Goal: Task Accomplishment & Management: Manage account settings

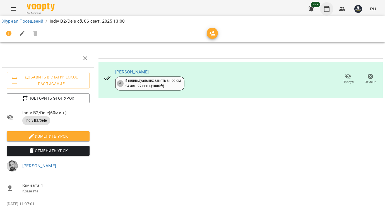
click at [327, 8] on icon "button" at bounding box center [326, 9] width 7 height 7
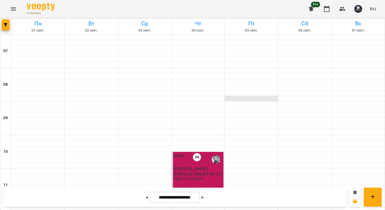
scroll to position [146, 0]
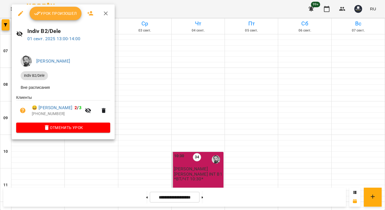
click at [59, 17] on button "Урок произошел" at bounding box center [56, 13] width 52 height 13
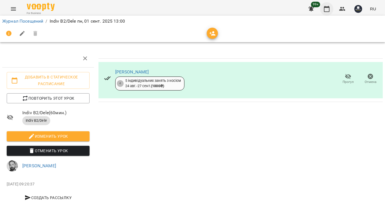
click at [329, 9] on icon "button" at bounding box center [326, 9] width 7 height 7
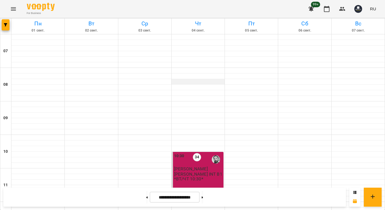
scroll to position [192, 0]
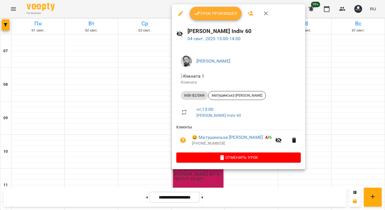
click at [215, 15] on span "Урок произошел" at bounding box center [215, 13] width 43 height 7
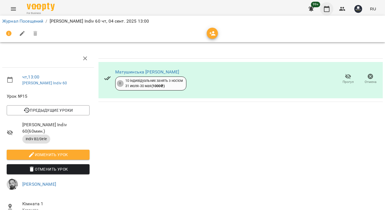
click at [327, 11] on icon "button" at bounding box center [327, 9] width 6 height 6
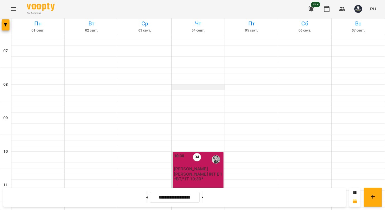
scroll to position [228, 0]
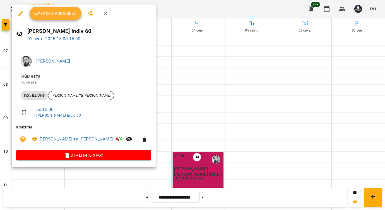
click at [49, 18] on button "Урок произошел" at bounding box center [56, 13] width 52 height 13
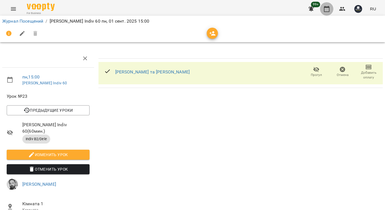
click at [325, 11] on icon "button" at bounding box center [327, 9] width 6 height 6
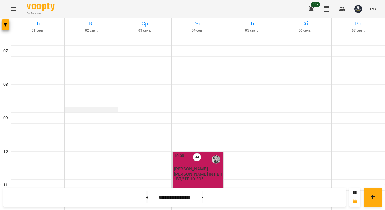
scroll to position [248, 0]
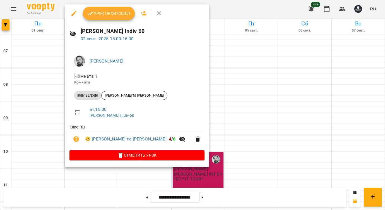
click at [100, 11] on span "Урок произошел" at bounding box center [108, 13] width 43 height 7
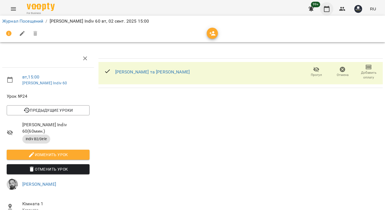
click at [328, 9] on icon "button" at bounding box center [326, 9] width 7 height 7
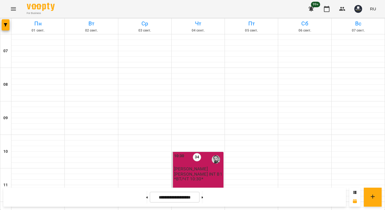
scroll to position [236, 0]
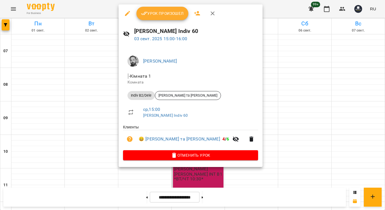
click at [167, 17] on button "Урок произошел" at bounding box center [162, 13] width 52 height 13
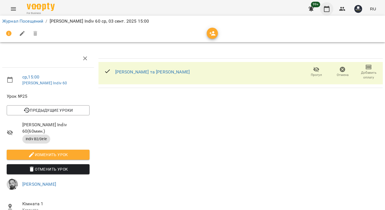
click at [329, 7] on icon "button" at bounding box center [327, 9] width 6 height 6
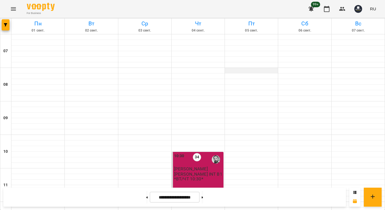
scroll to position [226, 0]
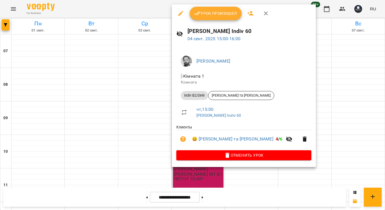
click at [215, 14] on span "Урок произошел" at bounding box center [215, 13] width 43 height 7
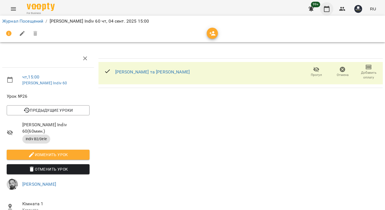
click at [328, 10] on icon "button" at bounding box center [326, 9] width 7 height 7
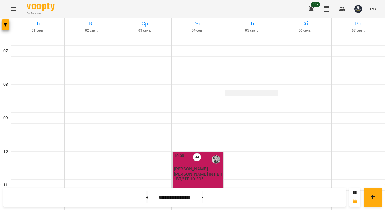
scroll to position [221, 0]
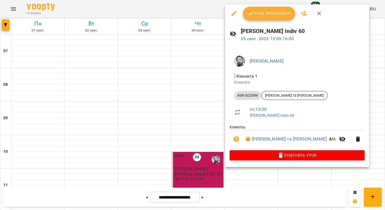
click at [263, 11] on span "Урок произошел" at bounding box center [268, 13] width 43 height 7
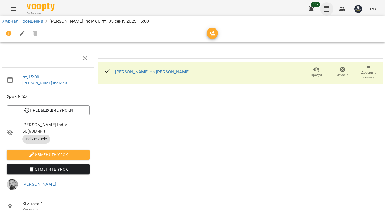
click at [330, 6] on icon "button" at bounding box center [326, 9] width 7 height 7
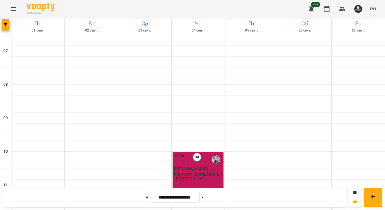
scroll to position [221, 0]
click at [203, 200] on button at bounding box center [202, 197] width 1 height 12
type input "**********"
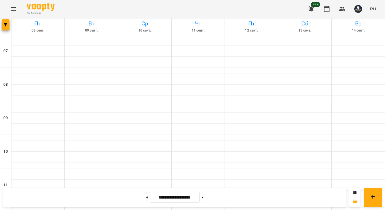
scroll to position [166, 0]
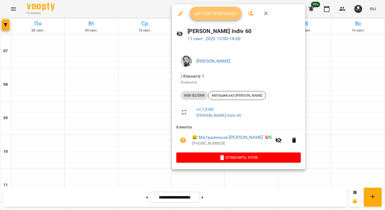
click at [205, 11] on span "Урок произошел" at bounding box center [215, 13] width 43 height 7
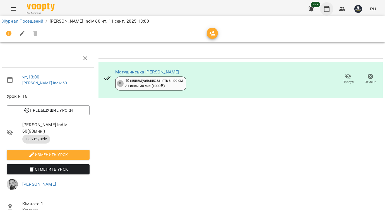
click at [327, 9] on icon "button" at bounding box center [326, 9] width 7 height 7
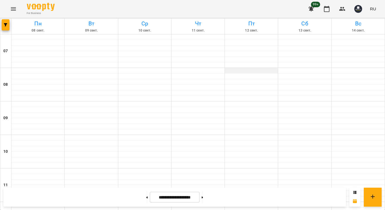
scroll to position [162, 0]
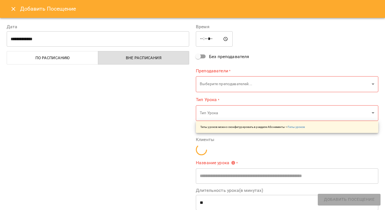
type input "**********"
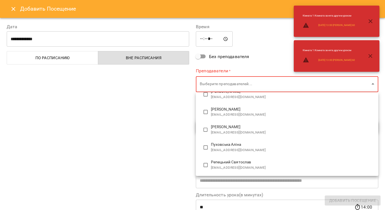
scroll to position [625, 0]
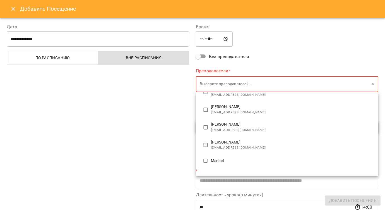
type input "**********"
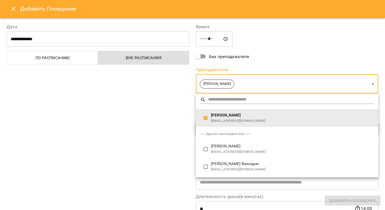
click at [173, 146] on div at bounding box center [192, 105] width 385 height 210
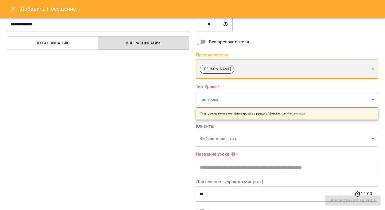
scroll to position [16, 0]
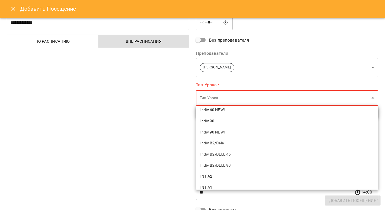
scroll to position [262, 0]
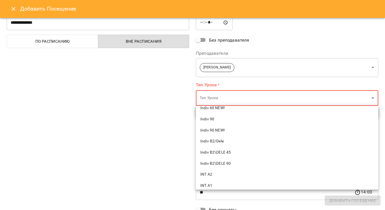
click at [228, 141] on span "Indiv B2/Dele" at bounding box center [287, 141] width 174 height 6
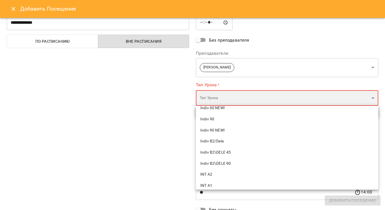
type input "**********"
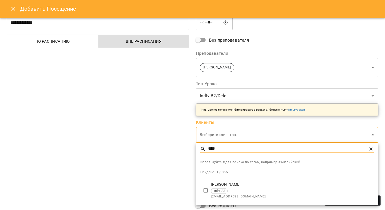
type input "****"
type input "**********"
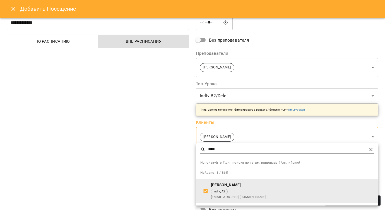
click at [169, 166] on div at bounding box center [192, 105] width 385 height 210
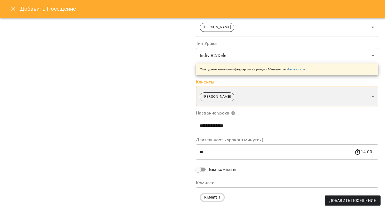
scroll to position [73, 0]
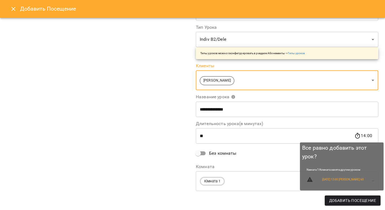
click at [354, 203] on span "Добавить Посещение" at bounding box center [352, 200] width 47 height 7
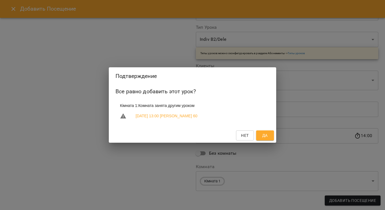
click at [267, 136] on span "Да" at bounding box center [265, 135] width 6 height 7
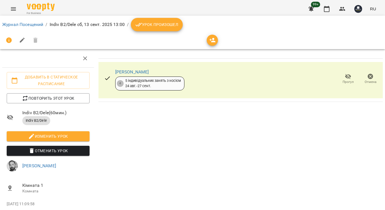
click at [174, 26] on span "Урок произошел" at bounding box center [156, 24] width 43 height 7
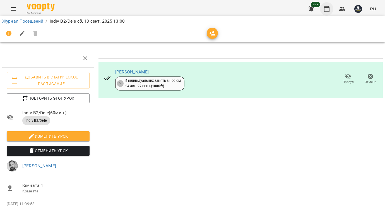
click at [327, 8] on icon "button" at bounding box center [326, 9] width 7 height 7
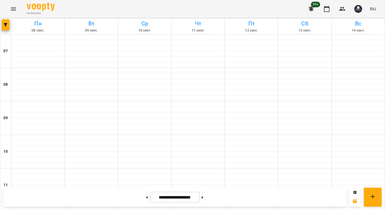
scroll to position [237, 0]
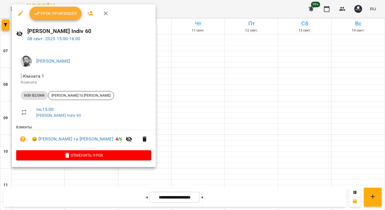
click at [50, 17] on button "Урок произошел" at bounding box center [56, 13] width 52 height 13
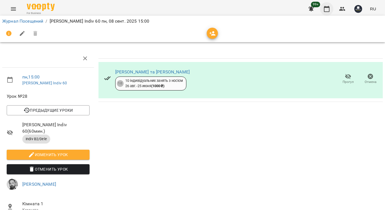
click at [324, 4] on button "button" at bounding box center [326, 8] width 13 height 13
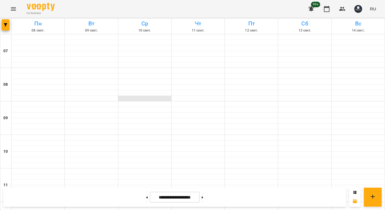
scroll to position [247, 0]
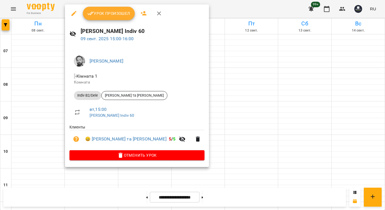
click at [116, 15] on span "Урок произошел" at bounding box center [108, 13] width 43 height 7
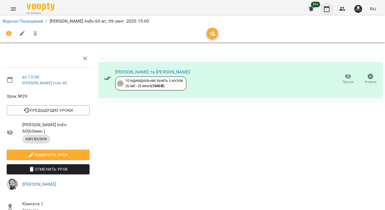
click at [328, 11] on icon "button" at bounding box center [327, 9] width 6 height 6
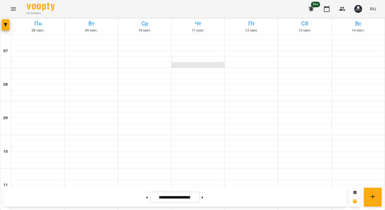
scroll to position [221, 0]
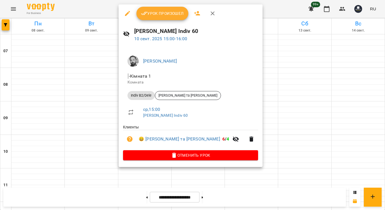
click at [150, 17] on button "Урок произошел" at bounding box center [162, 13] width 52 height 13
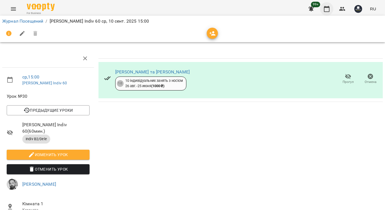
click at [328, 8] on icon "button" at bounding box center [326, 9] width 7 height 7
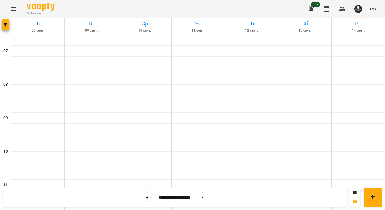
scroll to position [218, 0]
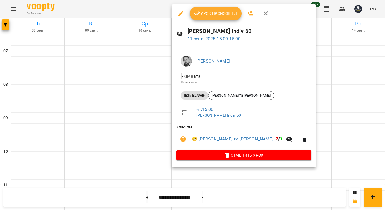
click at [211, 11] on span "Урок произошел" at bounding box center [215, 13] width 43 height 7
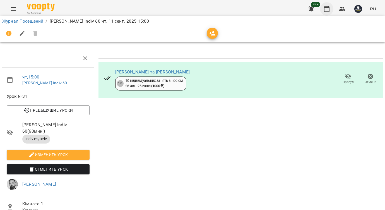
click at [327, 7] on icon "button" at bounding box center [327, 9] width 6 height 6
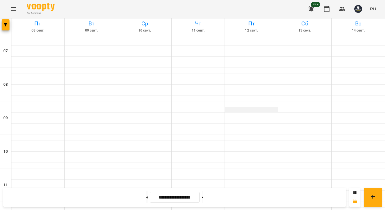
scroll to position [209, 0]
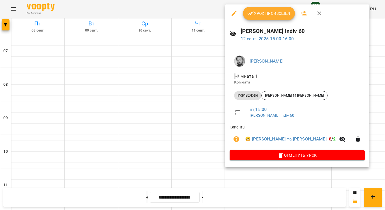
click at [257, 15] on span "Урок произошел" at bounding box center [268, 13] width 43 height 7
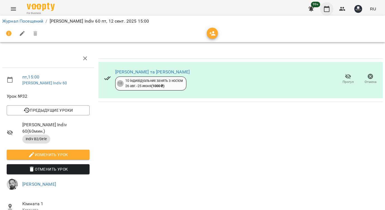
click at [324, 11] on button "button" at bounding box center [326, 8] width 13 height 13
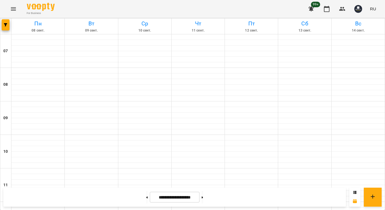
click at [17, 6] on button "Menu" at bounding box center [13, 8] width 13 height 13
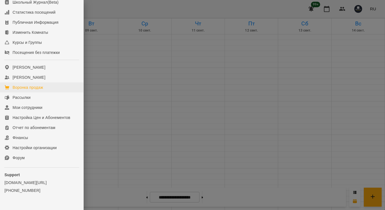
scroll to position [49, 0]
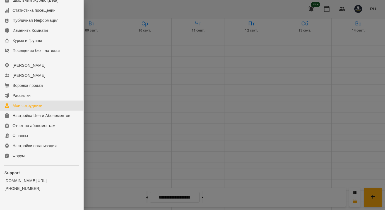
click at [32, 108] on div "Мои сотрудники" at bounding box center [28, 106] width 30 height 6
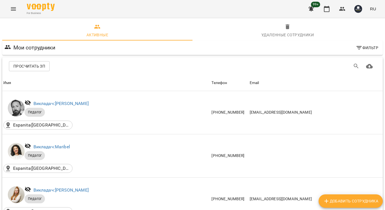
click at [33, 68] on span "Просчитать ЗП" at bounding box center [29, 66] width 32 height 7
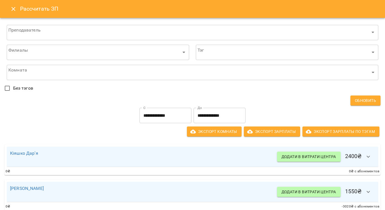
click at [211, 115] on input "**********" at bounding box center [220, 116] width 52 height 16
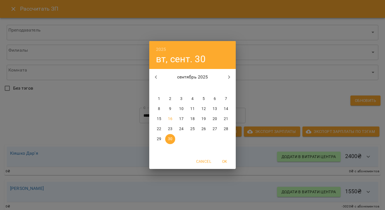
click at [158, 118] on p "15" at bounding box center [159, 119] width 4 height 6
type input "**********"
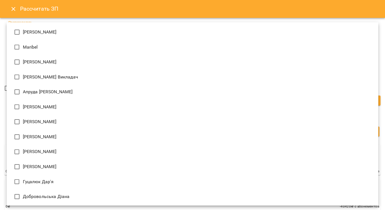
click at [2, 110] on div at bounding box center [192, 105] width 385 height 210
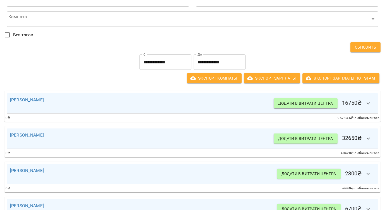
scroll to position [54, 0]
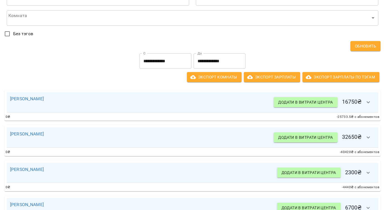
click at [369, 103] on icon "button" at bounding box center [368, 102] width 7 height 7
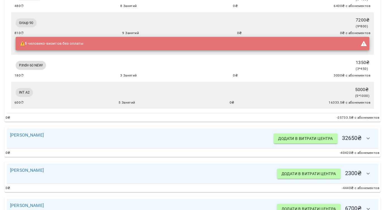
scroll to position [186, 0]
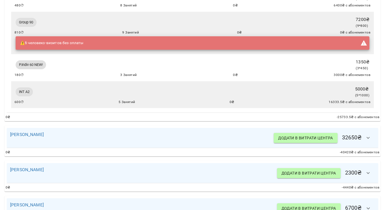
click at [374, 138] on button "button" at bounding box center [368, 137] width 13 height 13
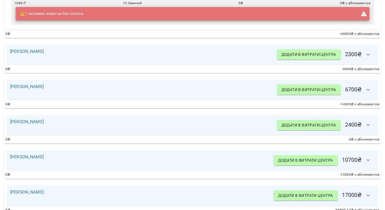
scroll to position [561, 0]
